Goal: Transaction & Acquisition: Purchase product/service

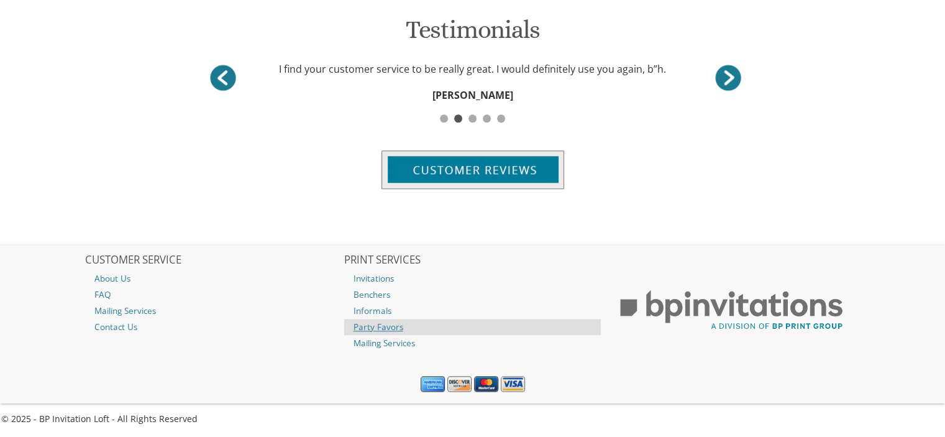
scroll to position [1641, 0]
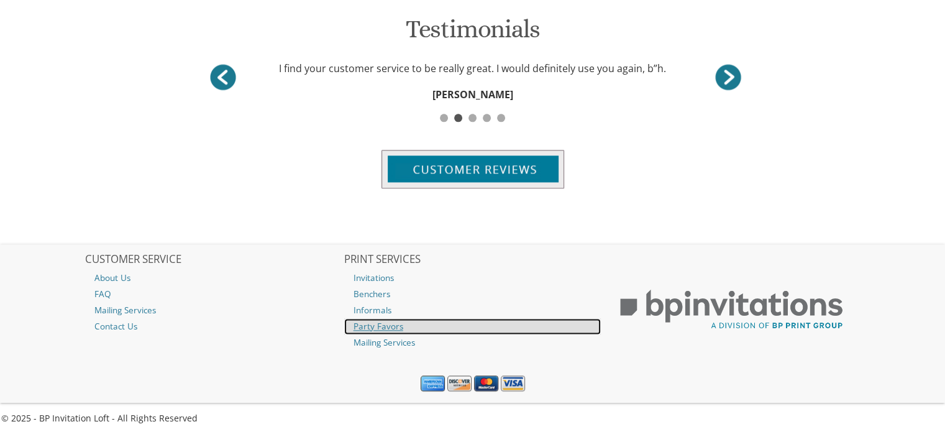
click at [390, 330] on link "Party Favors" at bounding box center [472, 326] width 257 height 16
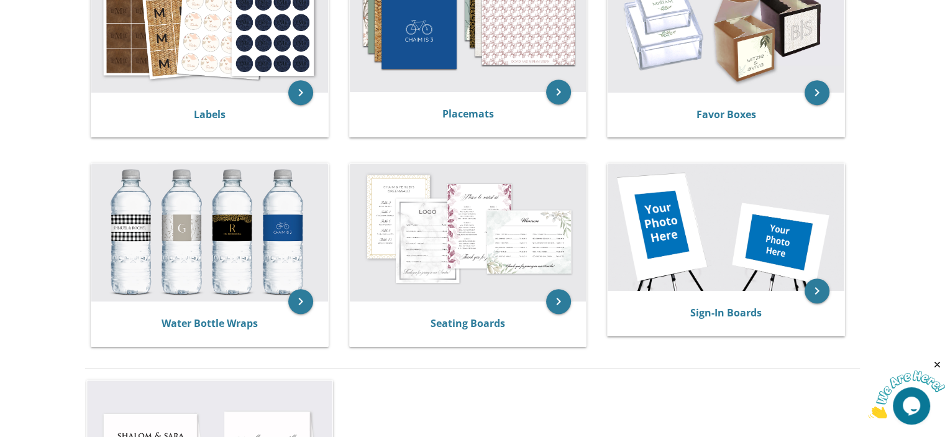
scroll to position [536, 0]
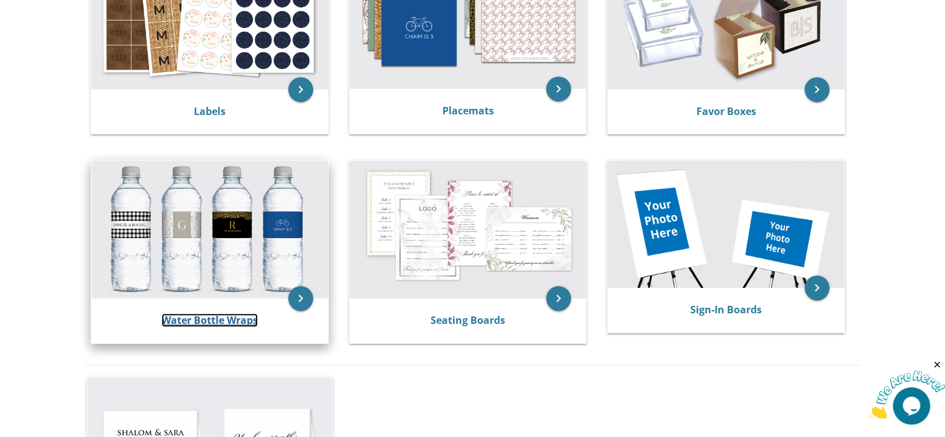
click at [193, 313] on link "Water Bottle Wraps" at bounding box center [210, 320] width 96 height 14
click at [305, 296] on icon "keyboard_arrow_right" at bounding box center [300, 298] width 25 height 25
click at [212, 324] on link "Water Bottle Wraps" at bounding box center [210, 320] width 96 height 14
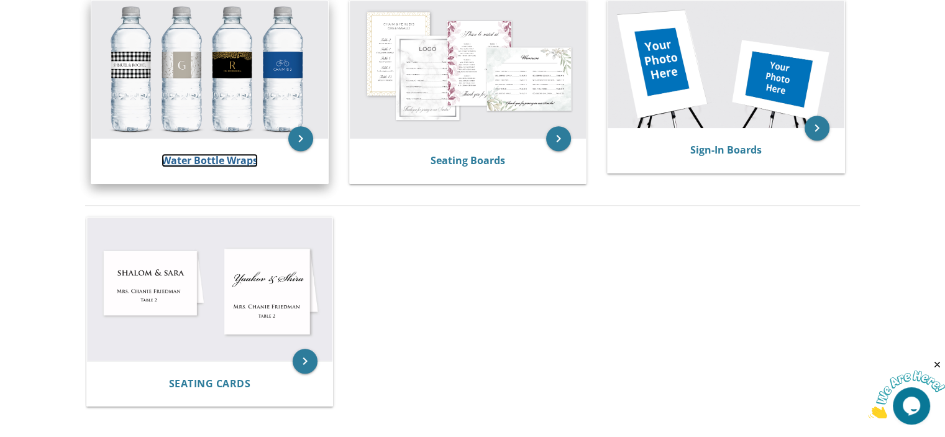
scroll to position [698, 0]
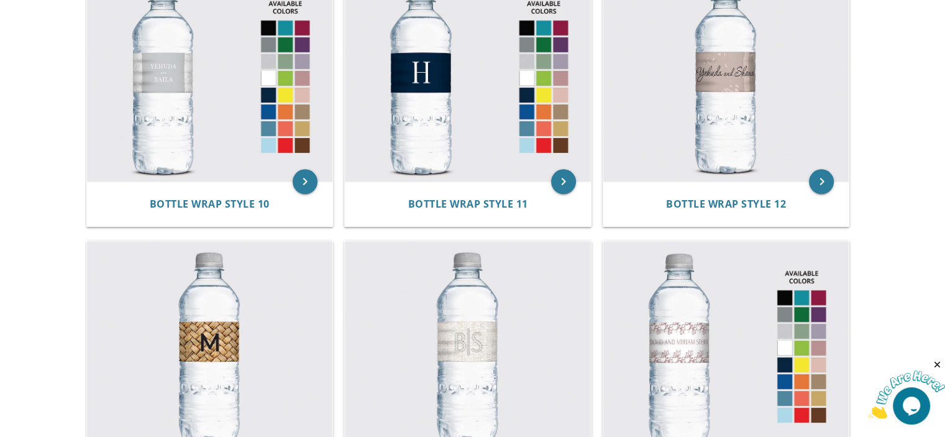
scroll to position [1111, 0]
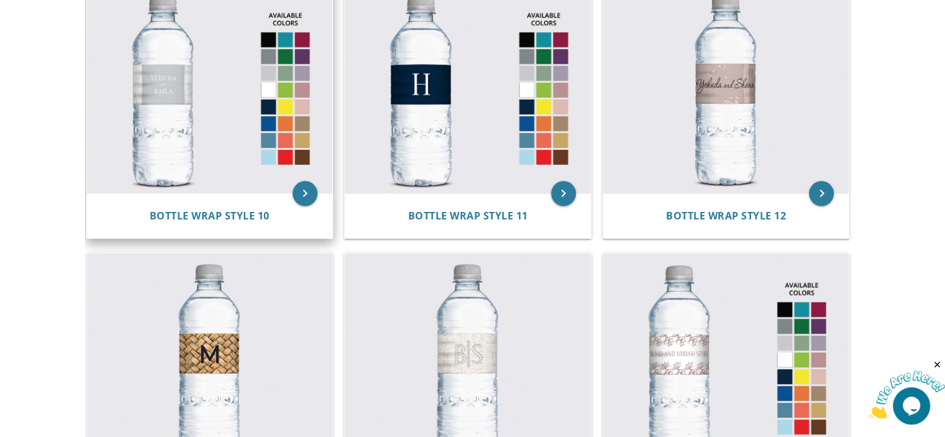
click at [246, 175] on img at bounding box center [210, 88] width 246 height 210
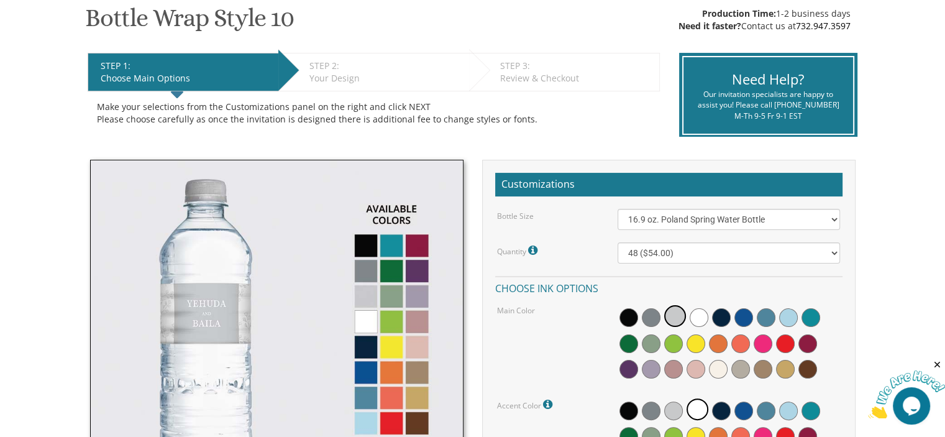
scroll to position [214, 0]
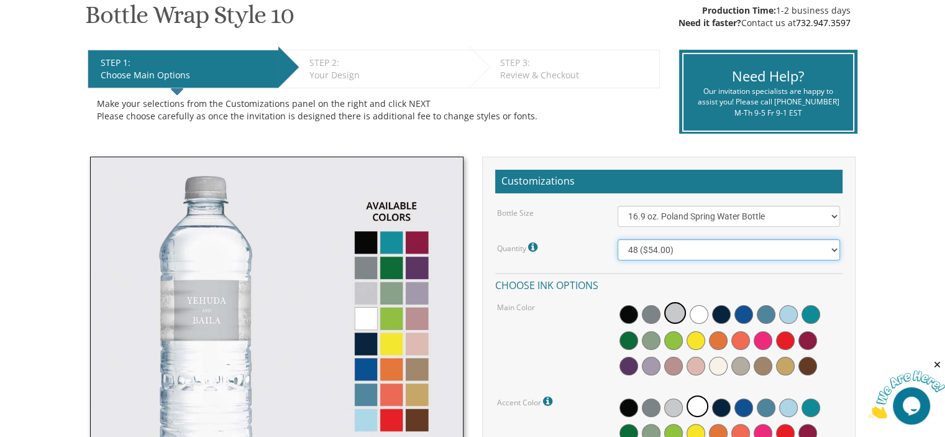
click at [698, 249] on select "48 ($54.00) 96 ($72.00) 144 ($99.00) 192 ($126.00)" at bounding box center [729, 249] width 222 height 21
click at [618, 239] on select "48 ($54.00) 96 ($72.00) 144 ($99.00) 192 ($126.00)" at bounding box center [729, 249] width 222 height 21
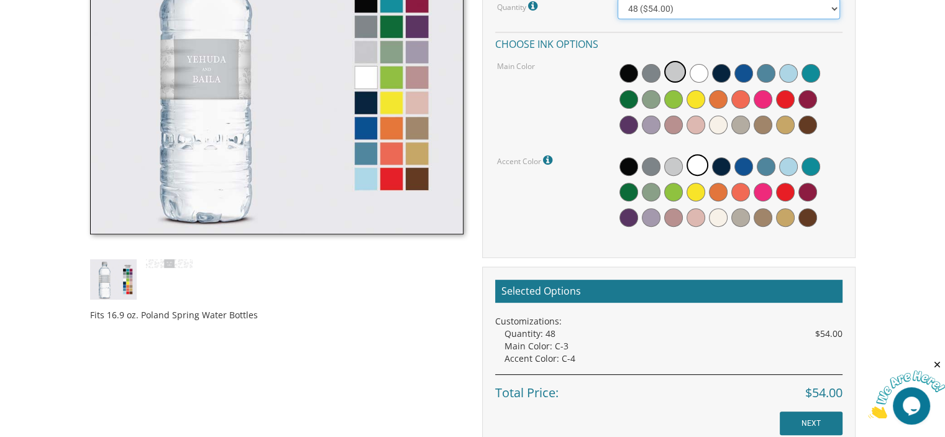
scroll to position [461, 0]
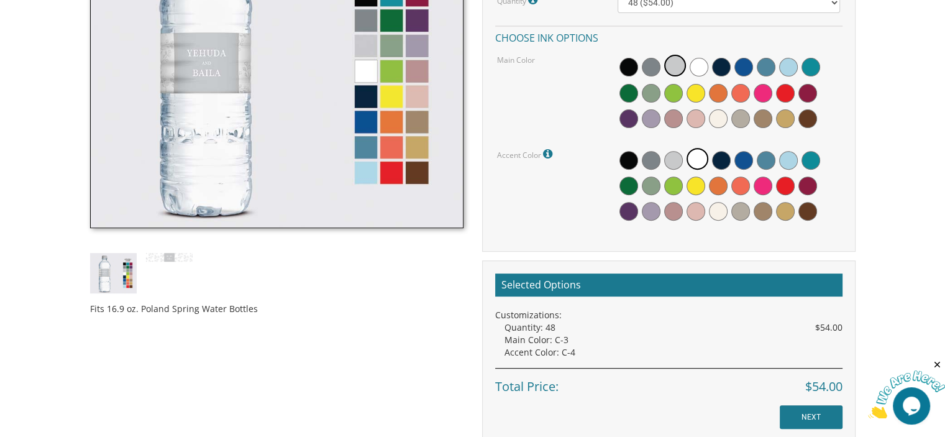
click at [188, 280] on div "Fits 16.9 oz. Poland Spring Water Bottles" at bounding box center [277, 116] width 392 height 415
click at [156, 260] on img at bounding box center [169, 257] width 47 height 8
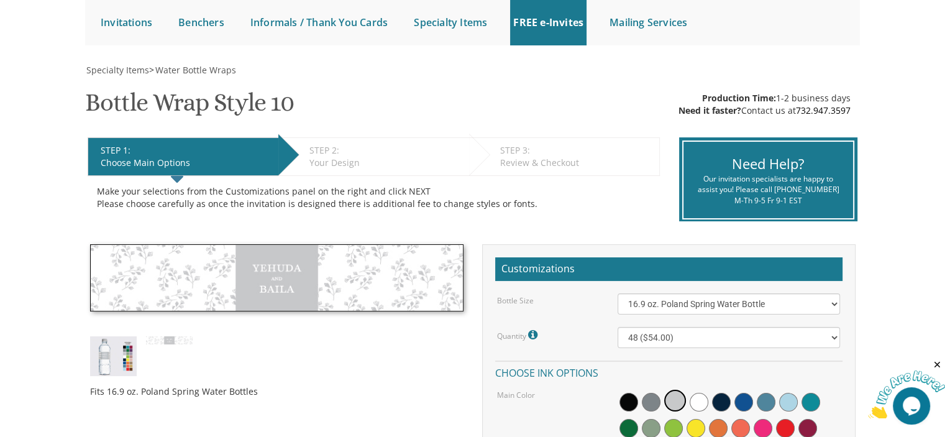
scroll to position [124, 0]
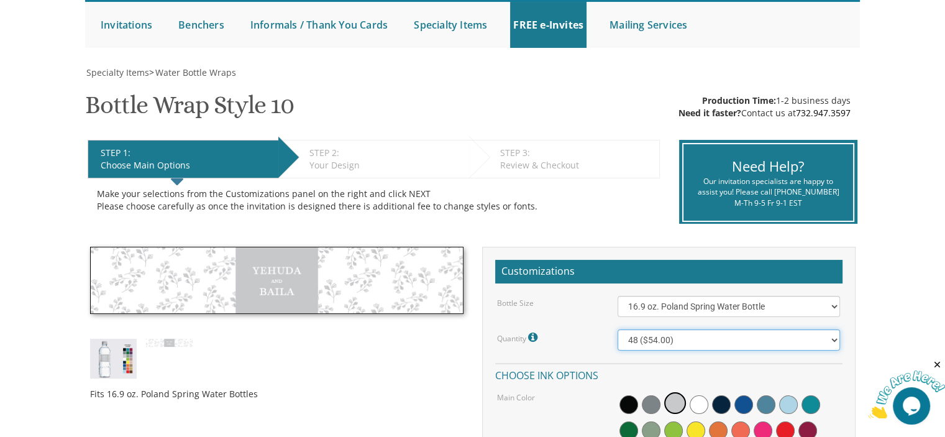
click at [699, 344] on select "48 ($54.00) 96 ($72.00) 144 ($99.00) 192 ($126.00)" at bounding box center [729, 339] width 222 height 21
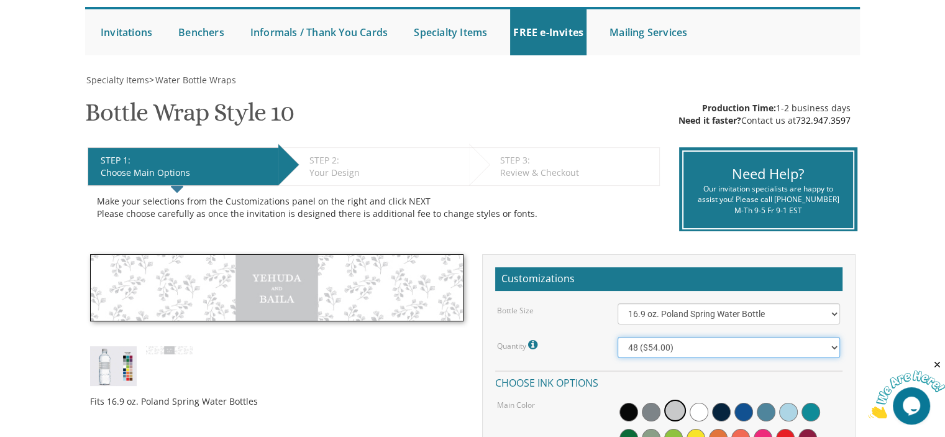
scroll to position [0, 0]
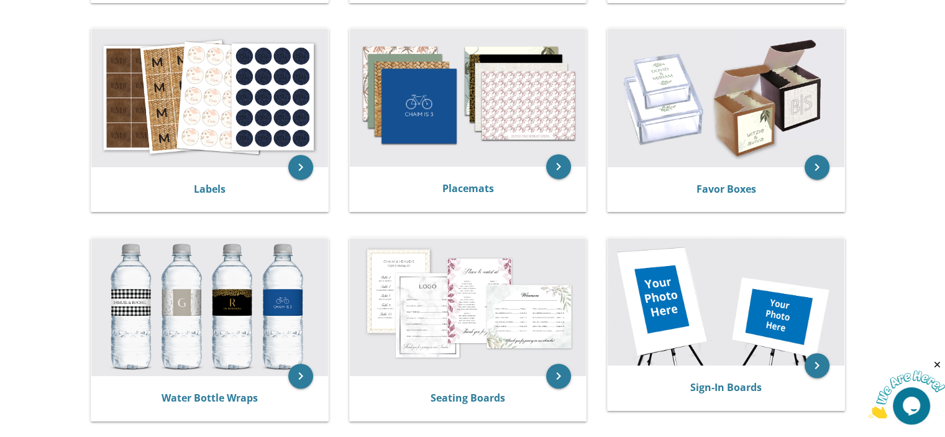
scroll to position [459, 0]
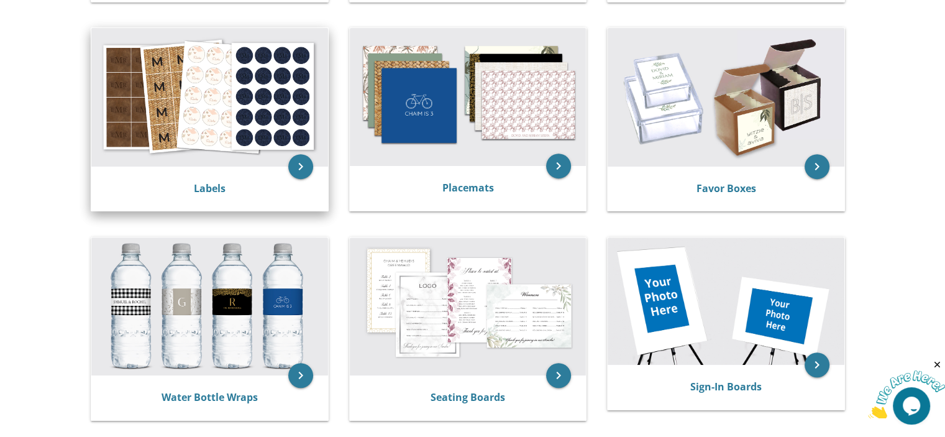
click at [239, 138] on img at bounding box center [209, 97] width 237 height 138
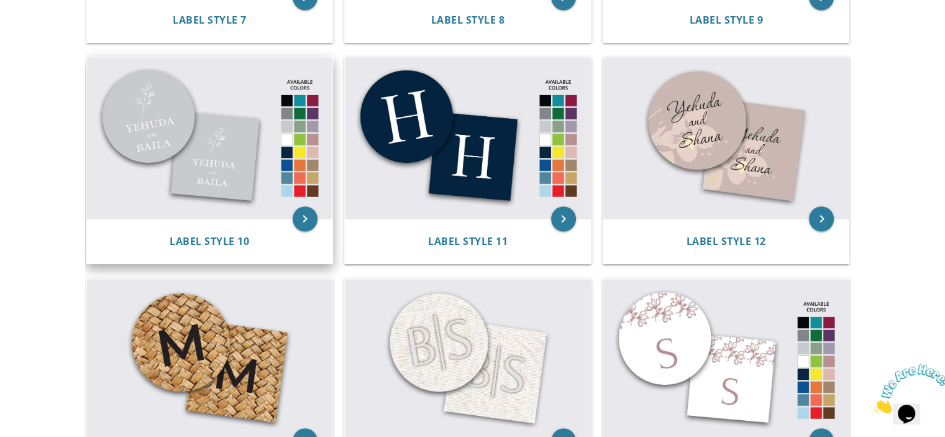
scroll to position [892, 0]
click at [199, 119] on img at bounding box center [210, 138] width 246 height 162
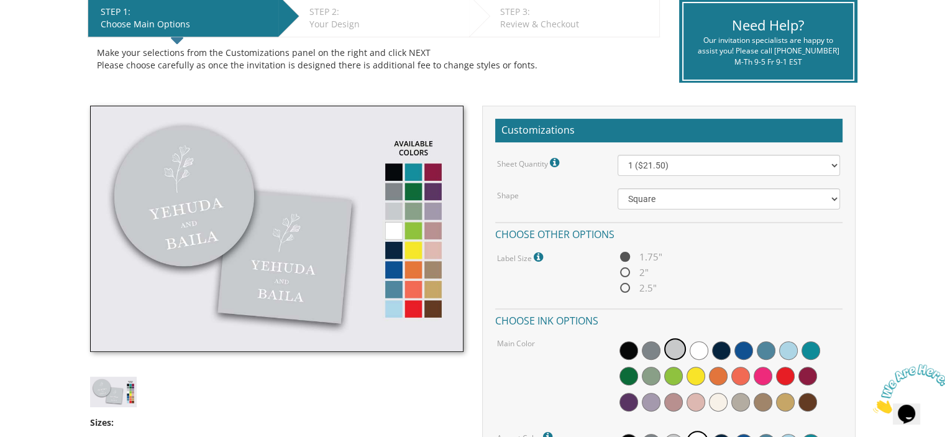
scroll to position [271, 0]
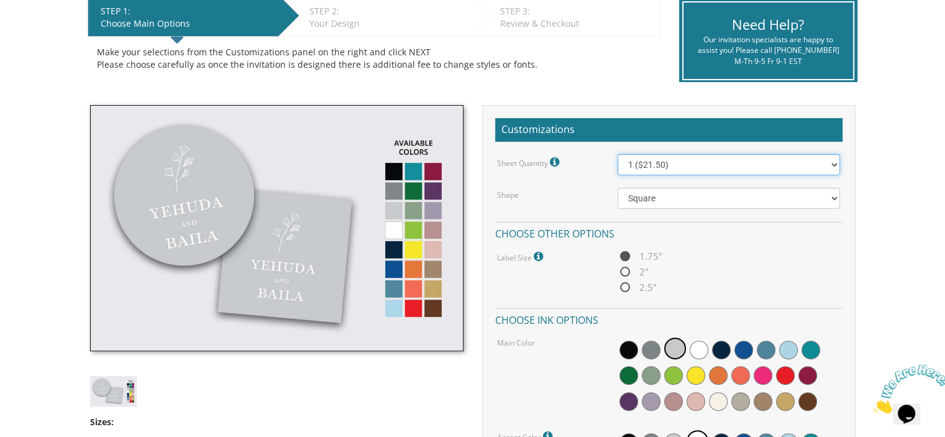
click at [657, 168] on select "1 ($21.50) 2 ($25.00) 3 ($28.50) 4 ($32.00) 5 ($35.50) 6 ($39.00) 7 ($42.50) 8 …" at bounding box center [729, 164] width 222 height 21
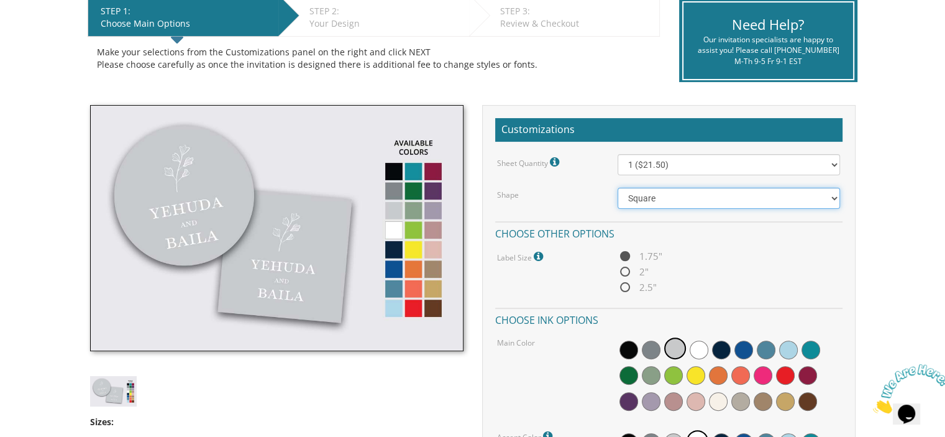
click at [668, 196] on select "Square Circle" at bounding box center [729, 198] width 222 height 21
select select "url("/store/pc/invitations/parts/circle.jpg")"
click at [618, 188] on select "Square Circle" at bounding box center [729, 198] width 222 height 21
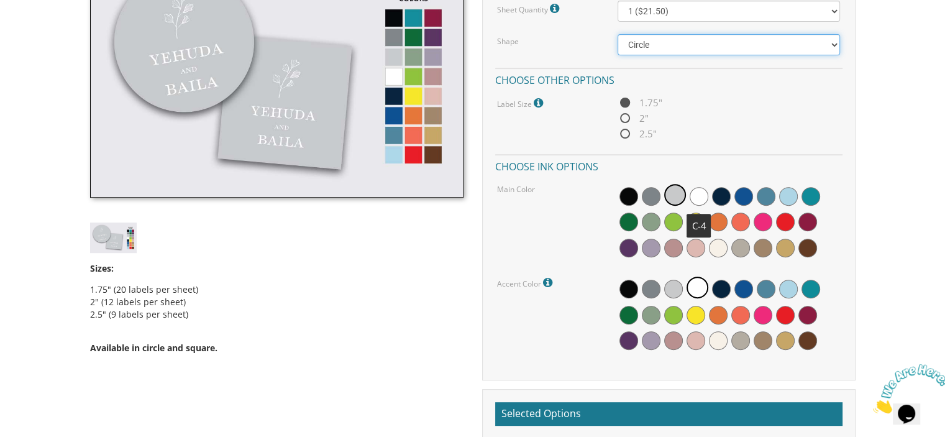
scroll to position [425, 0]
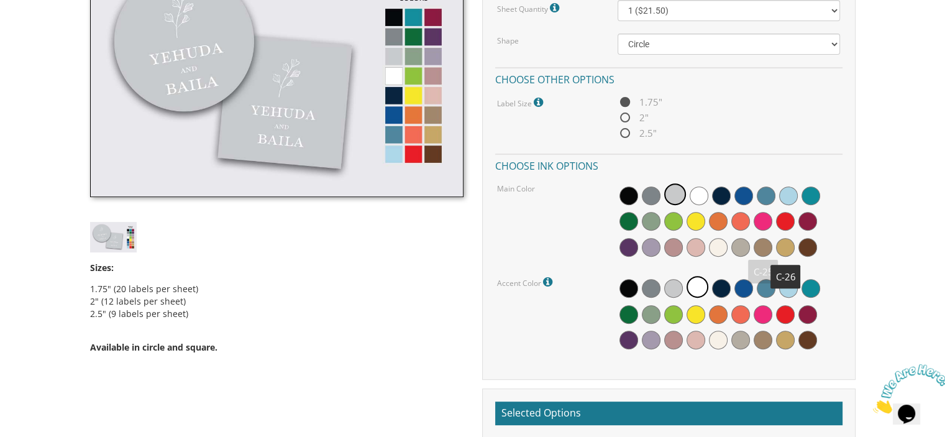
click at [787, 245] on span at bounding box center [785, 247] width 19 height 19
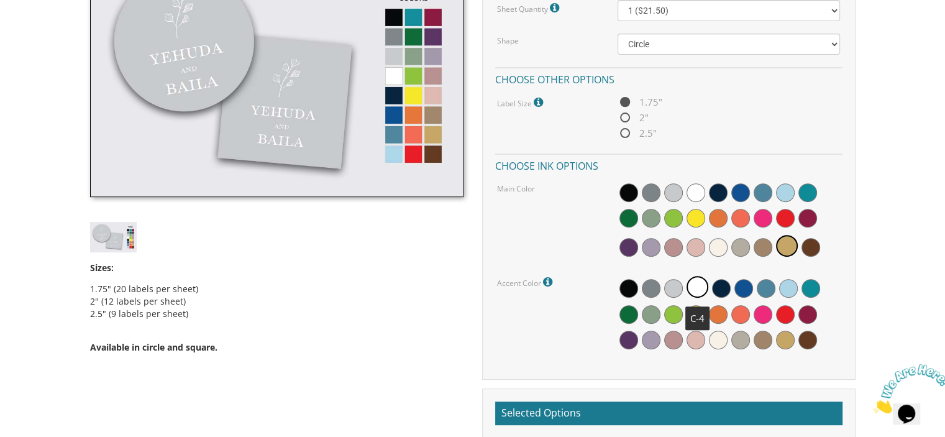
click at [697, 288] on span at bounding box center [698, 287] width 22 height 22
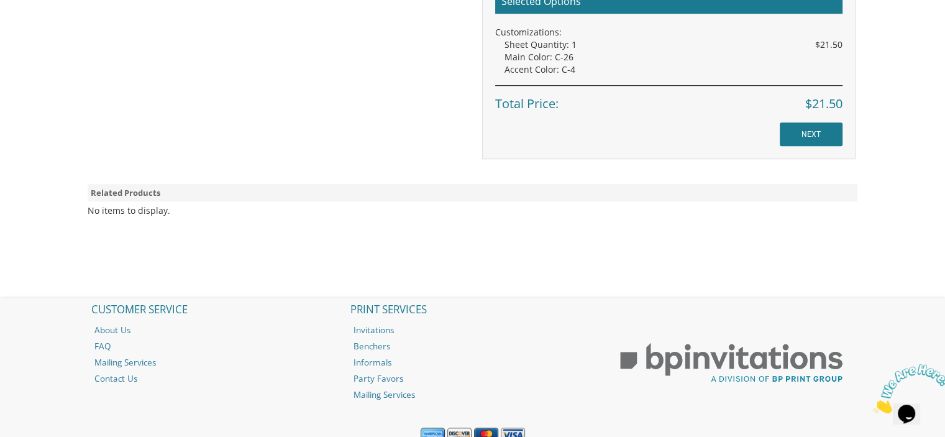
scroll to position [887, 0]
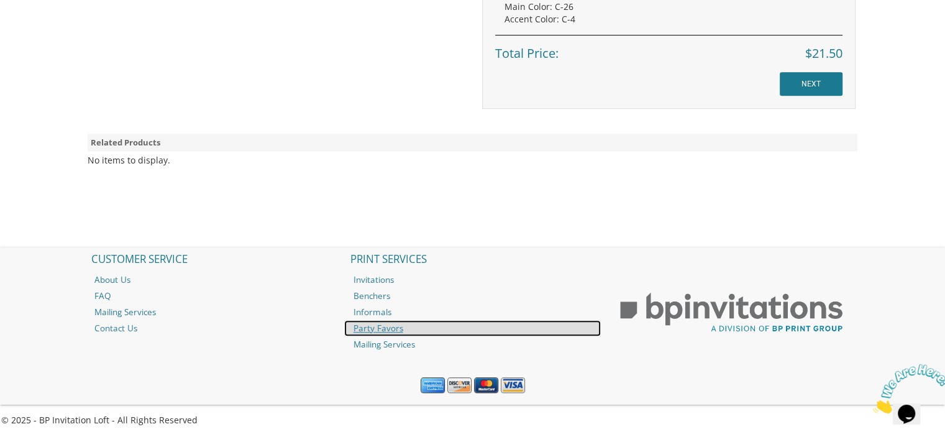
click at [380, 324] on link "Party Favors" at bounding box center [472, 328] width 257 height 16
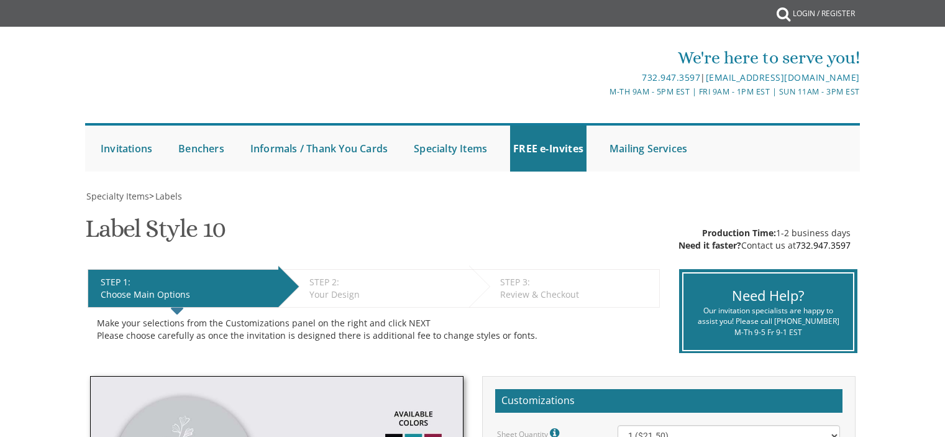
select select "url("/store/pc/invitations/parts/circle.jpg")"
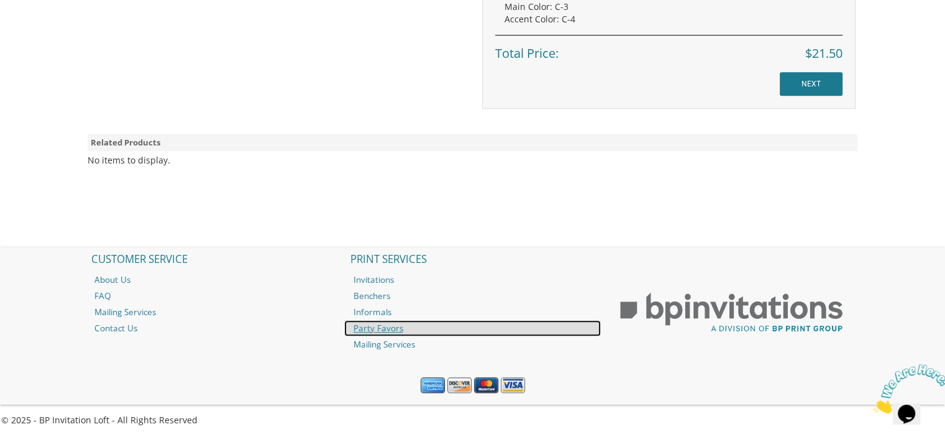
click at [396, 328] on link "Party Favors" at bounding box center [472, 328] width 257 height 16
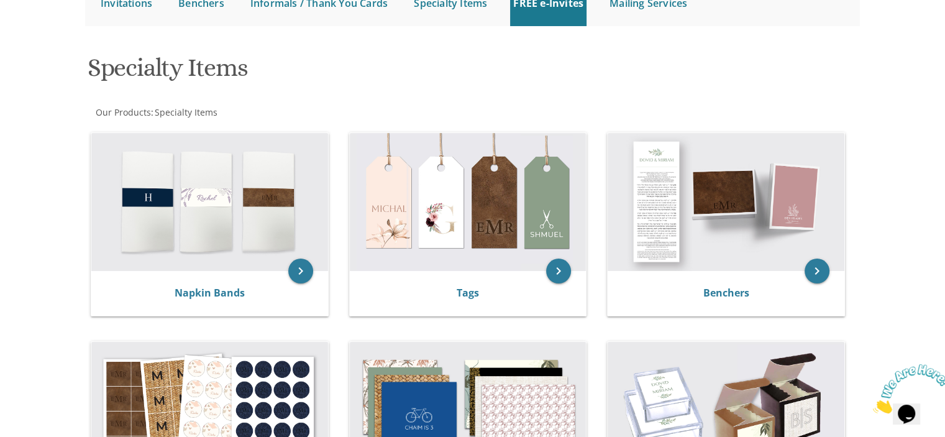
scroll to position [267, 0]
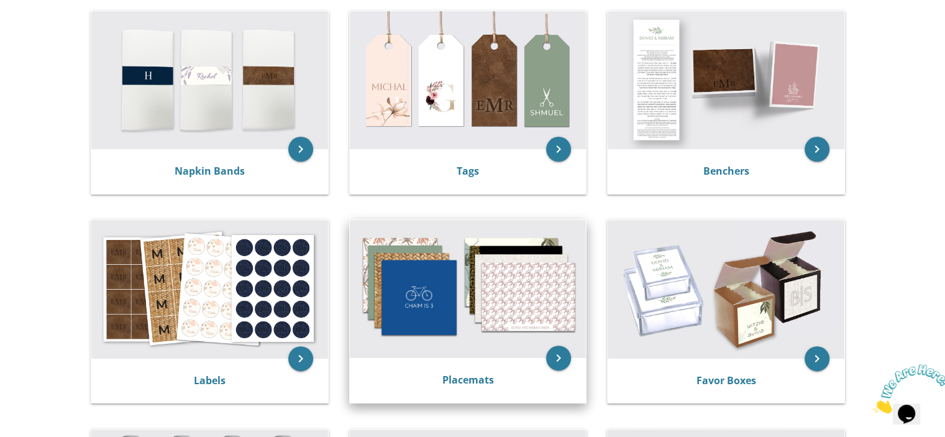
click at [452, 328] on img at bounding box center [468, 289] width 237 height 138
click at [559, 361] on icon "keyboard_arrow_right" at bounding box center [558, 358] width 25 height 25
click at [474, 380] on link "Placemats" at bounding box center [468, 380] width 52 height 14
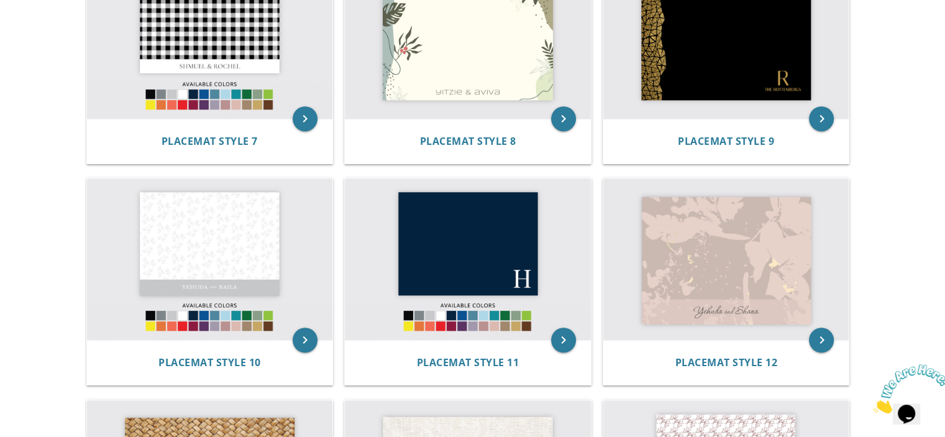
scroll to position [772, 0]
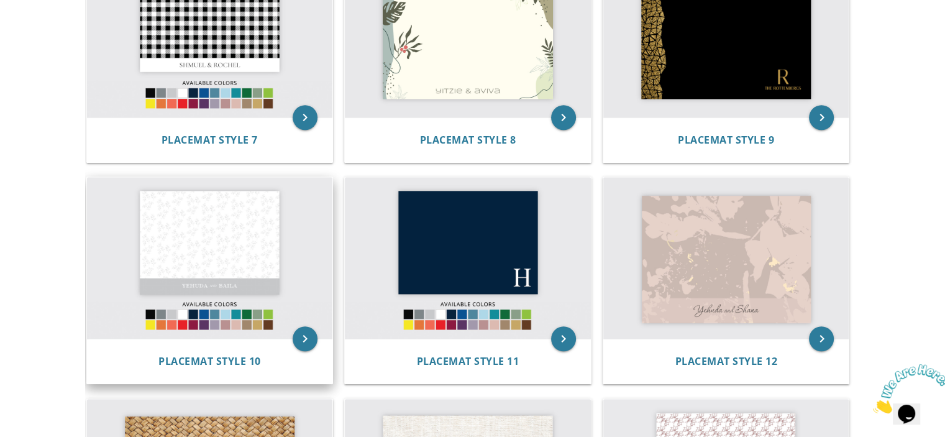
click at [253, 268] on img at bounding box center [210, 258] width 246 height 162
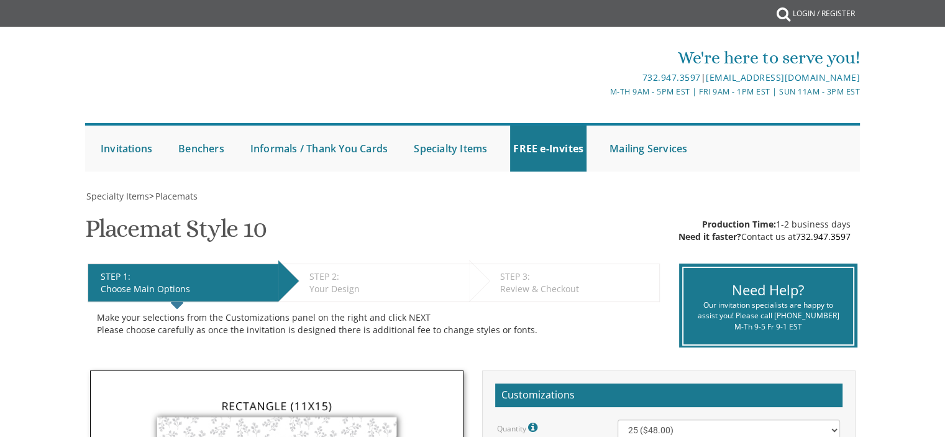
scroll to position [288, 0]
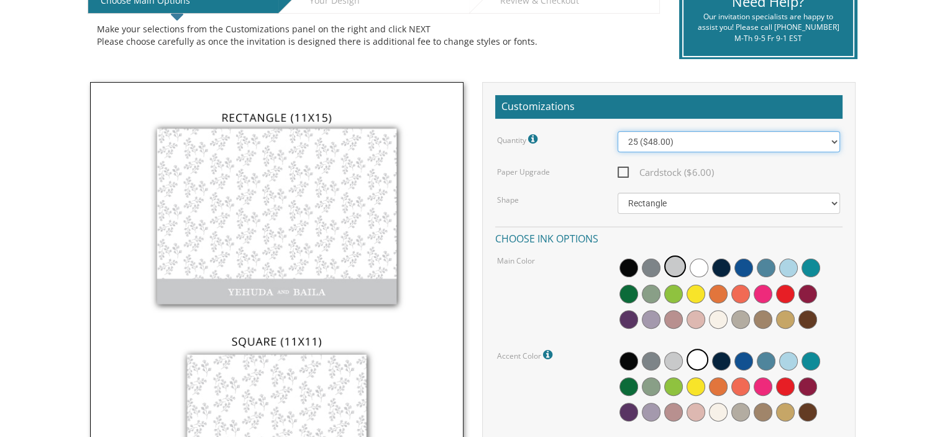
click at [710, 143] on select "25 ($48.00) 30 ($53.00) 35 ($58.00) 40 ($63.00) 45 ($68.00) 50 ($73.00) 55 ($78…" at bounding box center [729, 141] width 222 height 21
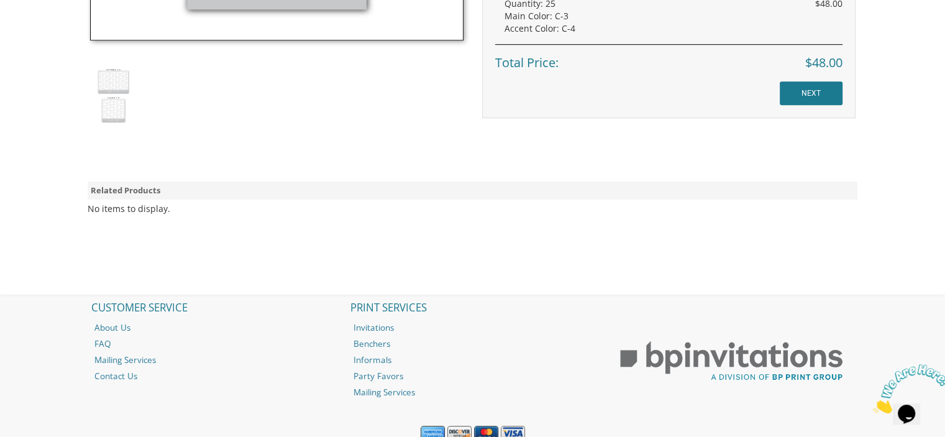
scroll to position [863, 0]
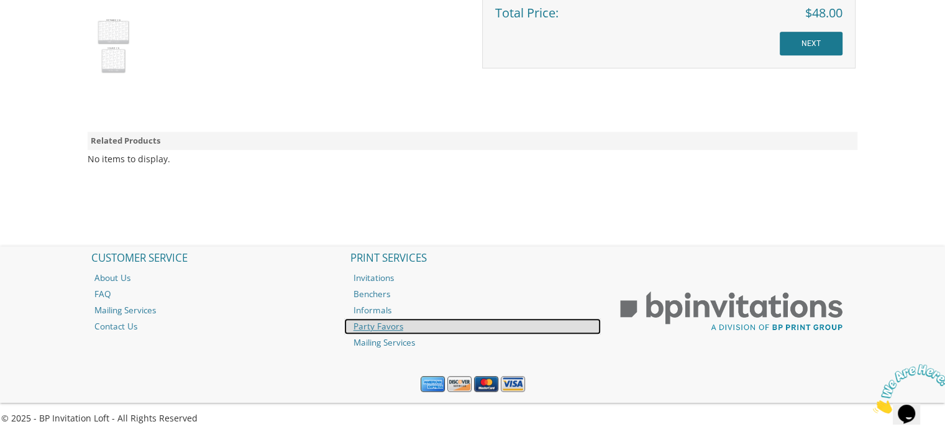
click at [385, 328] on link "Party Favors" at bounding box center [472, 326] width 257 height 16
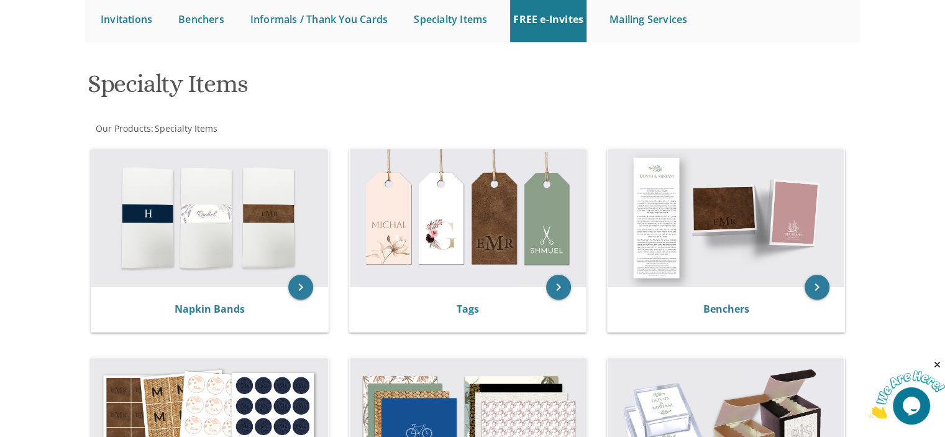
scroll to position [129, 0]
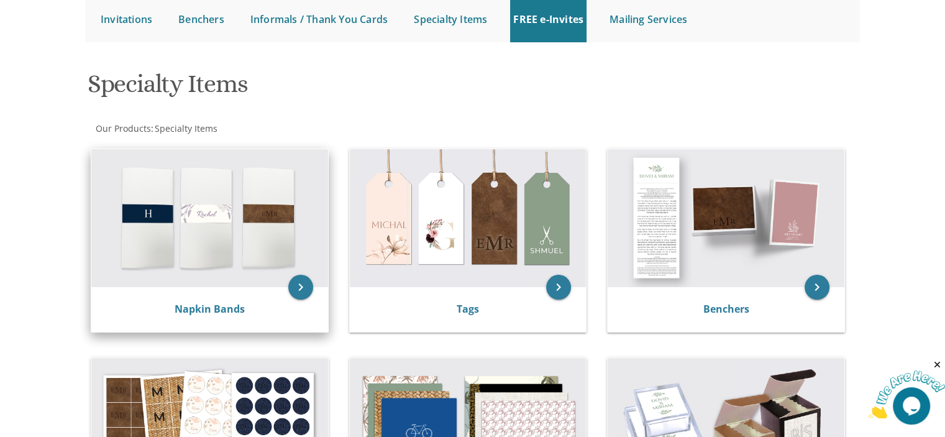
click at [201, 290] on div "Napkin Bands" at bounding box center [209, 309] width 237 height 45
click at [302, 289] on icon "keyboard_arrow_right" at bounding box center [300, 287] width 25 height 25
click at [300, 283] on icon "keyboard_arrow_right" at bounding box center [300, 287] width 25 height 25
click at [203, 308] on link "Napkin Bands" at bounding box center [210, 309] width 70 height 14
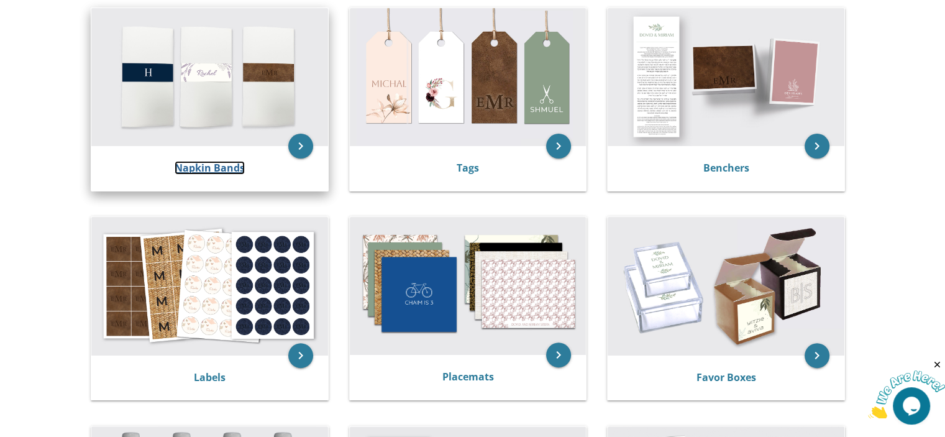
click at [209, 168] on link "Napkin Bands" at bounding box center [210, 168] width 70 height 14
click at [216, 166] on link "Napkin Bands" at bounding box center [210, 168] width 70 height 14
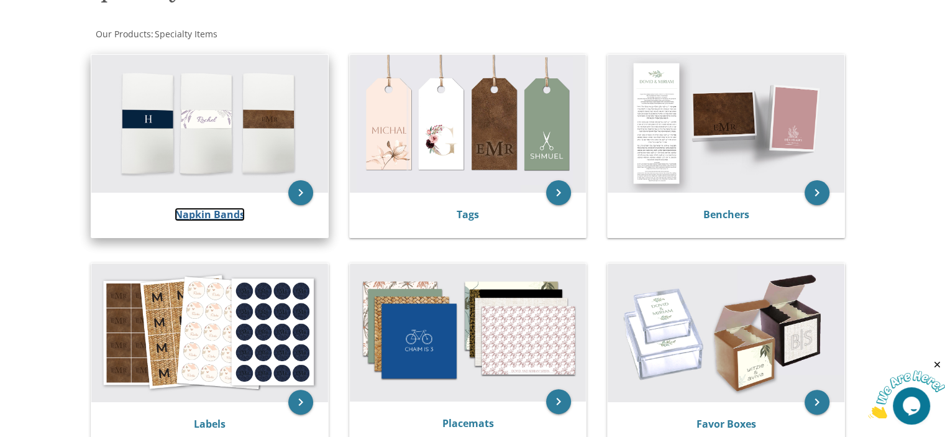
scroll to position [221, 0]
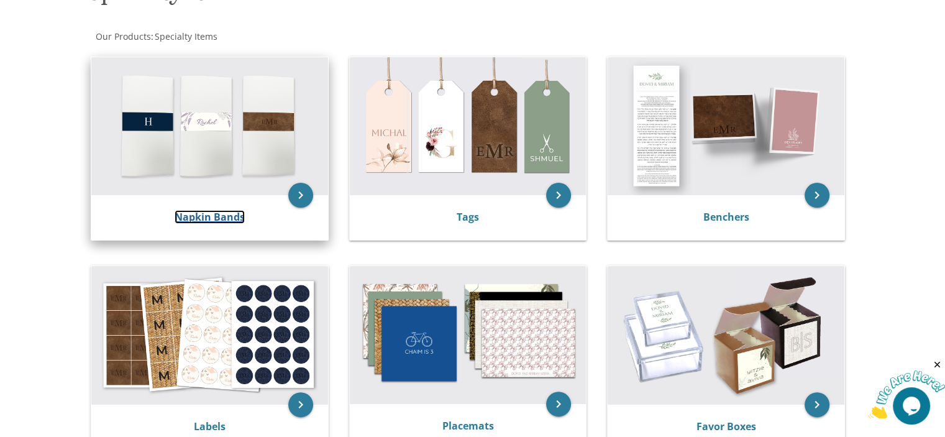
click at [211, 214] on link "Napkin Bands" at bounding box center [210, 217] width 70 height 14
click at [194, 216] on link "Napkin Bands" at bounding box center [210, 217] width 70 height 14
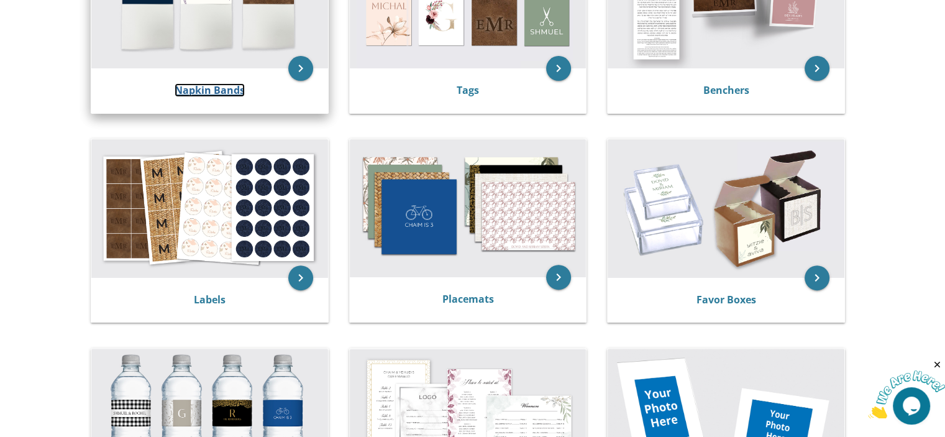
click at [221, 89] on link "Napkin Bands" at bounding box center [210, 90] width 70 height 14
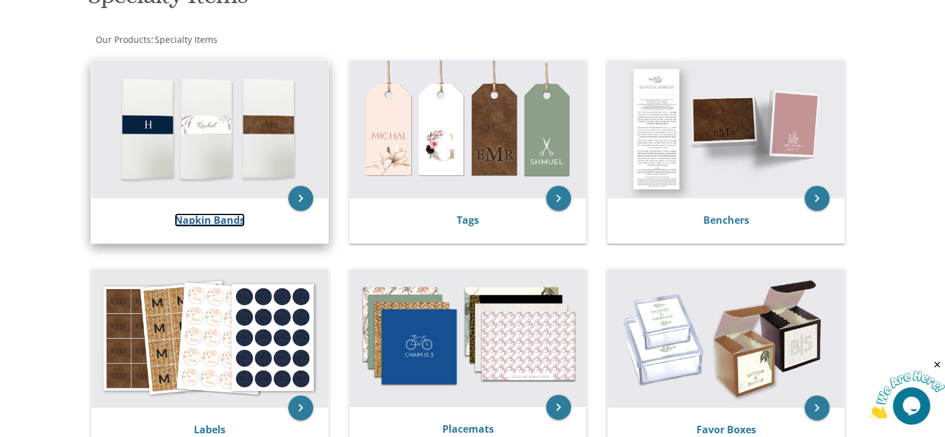
scroll to position [219, 0]
click at [198, 219] on link "Napkin Bands" at bounding box center [210, 220] width 70 height 14
click at [214, 219] on link "Napkin Bands" at bounding box center [210, 220] width 70 height 14
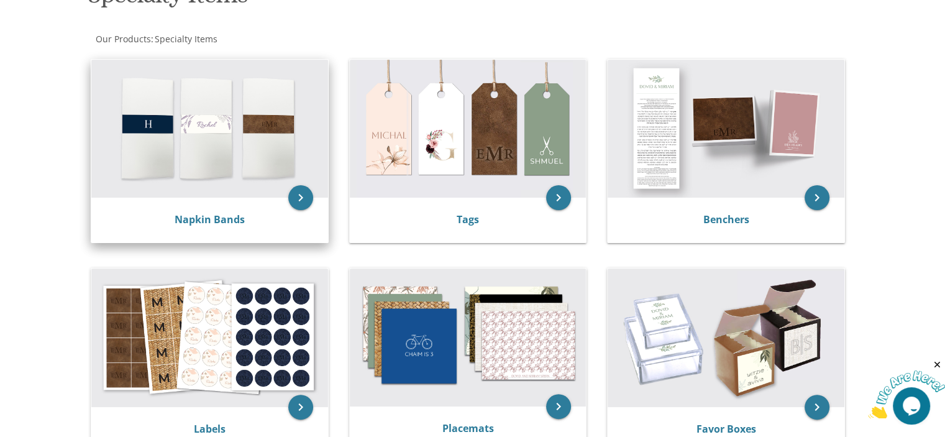
click at [226, 129] on img at bounding box center [209, 129] width 237 height 138
click at [190, 220] on link "Napkin Bands" at bounding box center [210, 220] width 70 height 14
click at [219, 221] on link "Napkin Bands" at bounding box center [210, 220] width 70 height 14
click at [298, 191] on icon "keyboard_arrow_right" at bounding box center [300, 197] width 25 height 25
click at [209, 213] on link "Napkin Bands" at bounding box center [210, 220] width 70 height 14
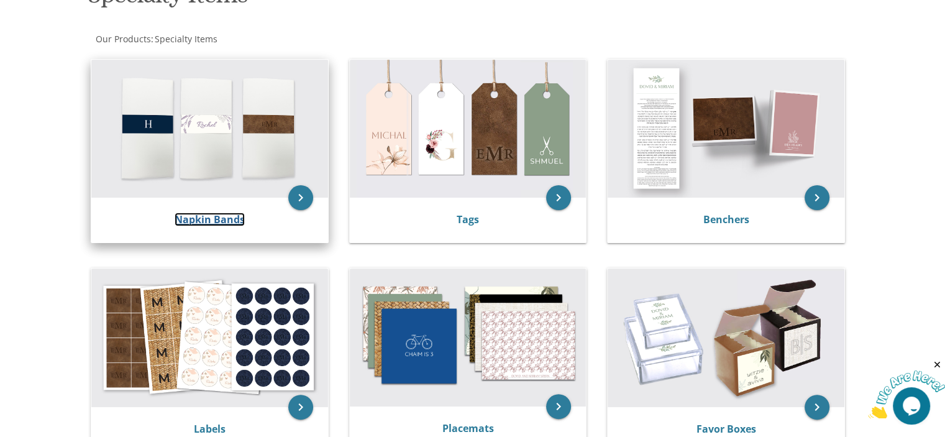
click at [206, 216] on link "Napkin Bands" at bounding box center [210, 220] width 70 height 14
click at [208, 221] on link "Napkin Bands" at bounding box center [210, 220] width 70 height 14
click at [206, 161] on img at bounding box center [209, 129] width 237 height 138
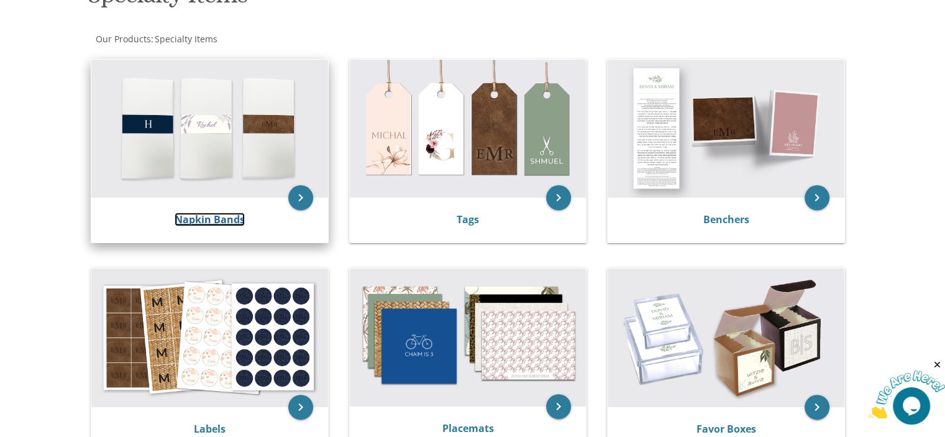
click at [209, 214] on link "Napkin Bands" at bounding box center [210, 220] width 70 height 14
click at [209, 215] on link "Napkin Bands" at bounding box center [210, 220] width 70 height 14
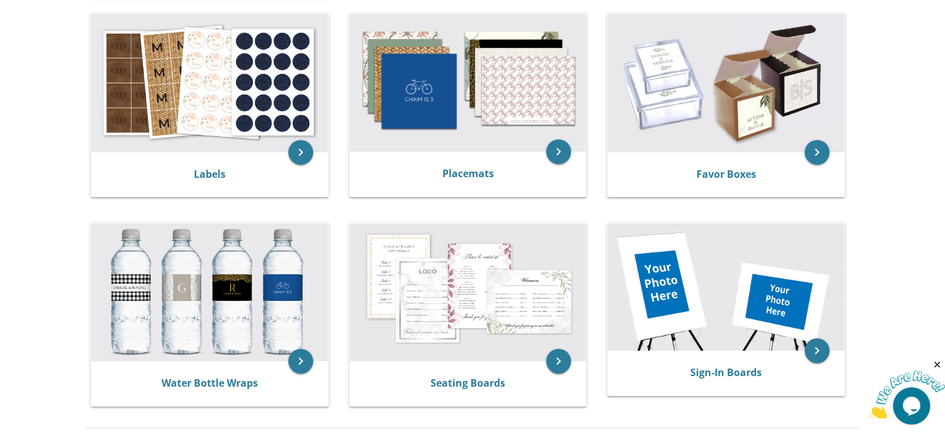
scroll to position [189, 0]
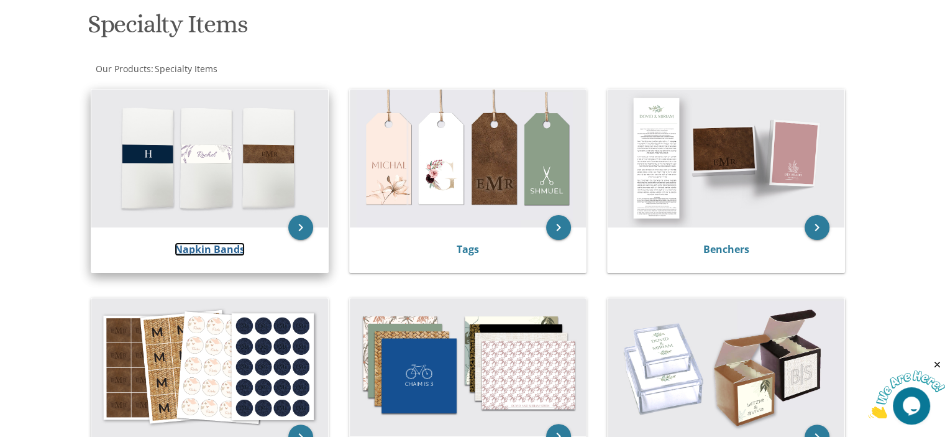
click at [209, 247] on link "Napkin Bands" at bounding box center [210, 249] width 70 height 14
click at [208, 248] on link "Napkin Bands" at bounding box center [210, 249] width 70 height 14
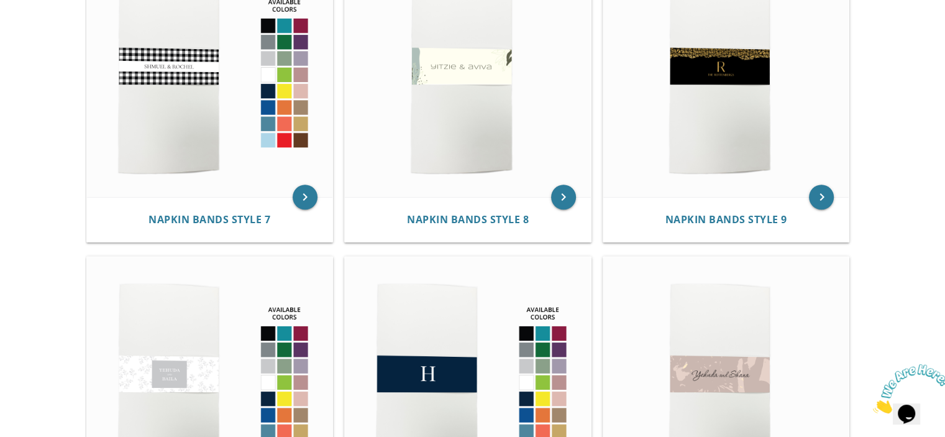
scroll to position [1091, 0]
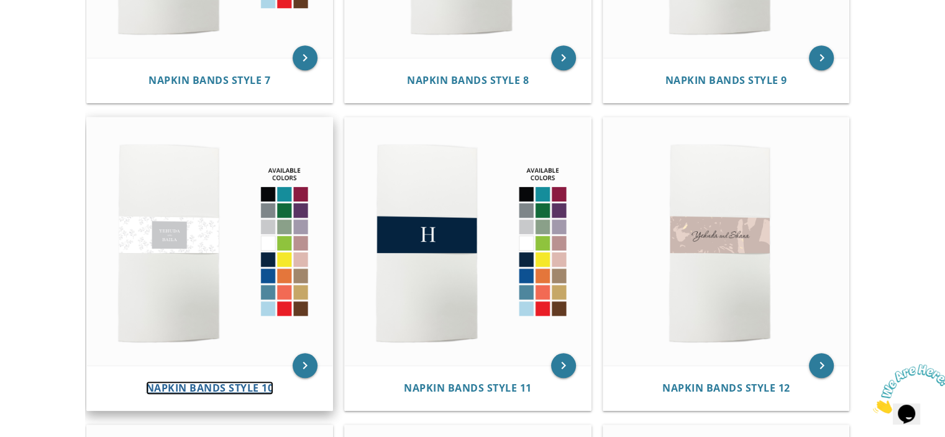
click at [206, 385] on span "Napkin Bands Style 10" at bounding box center [210, 388] width 128 height 14
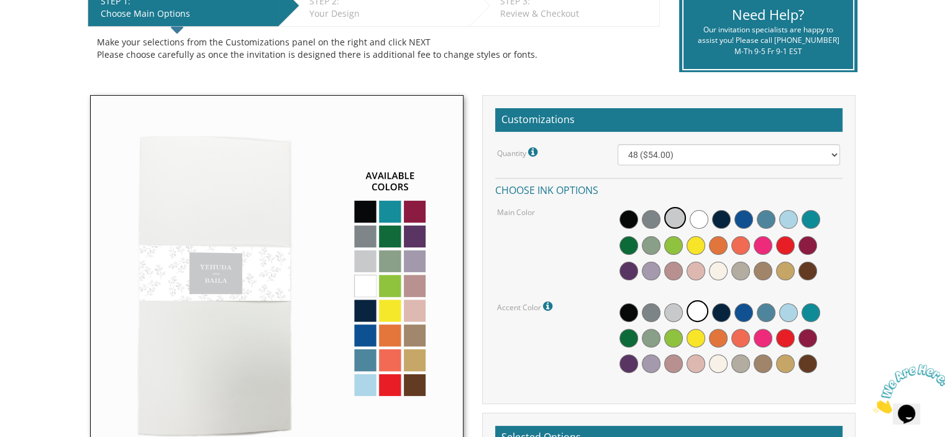
scroll to position [275, 0]
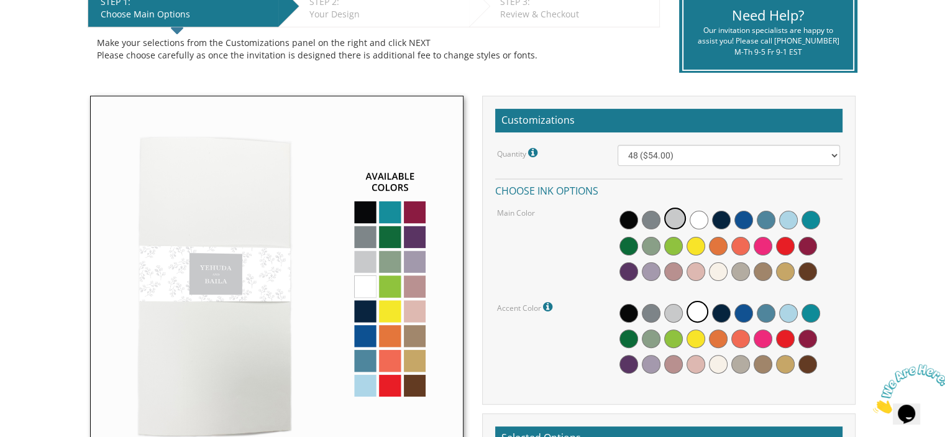
click at [410, 359] on img at bounding box center [276, 284] width 373 height 377
